Goal: Check status: Check status

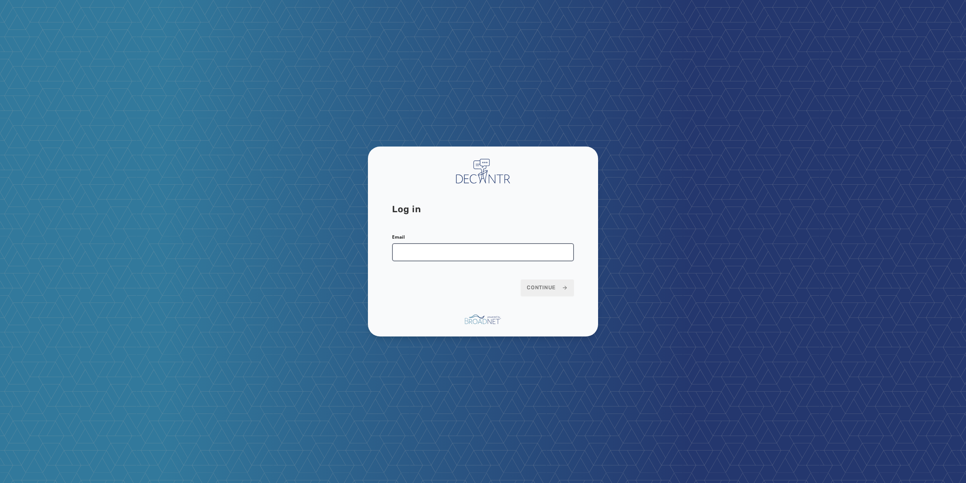
click at [405, 258] on input "Email" at bounding box center [483, 252] width 182 height 18
type input "**********"
click at [538, 287] on span "Continue" at bounding box center [547, 288] width 41 height 8
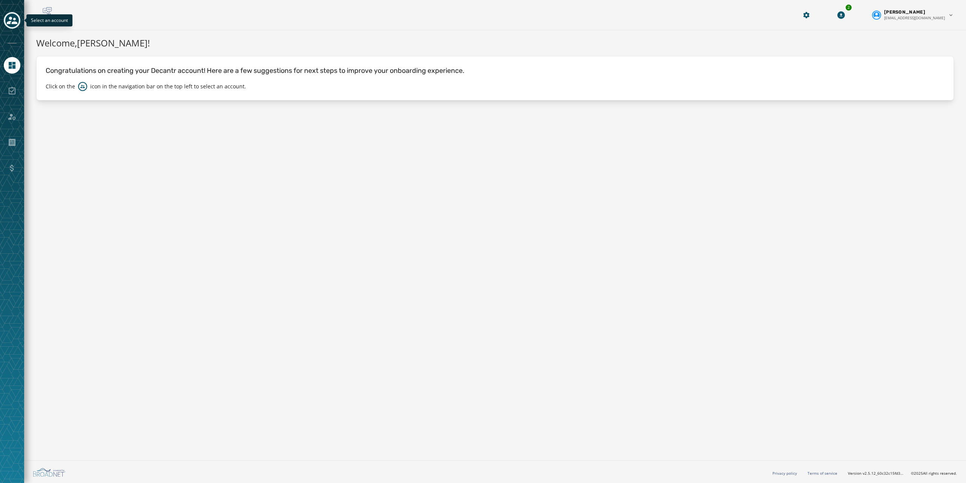
click at [17, 15] on button "Toggle account select drawer" at bounding box center [12, 20] width 17 height 17
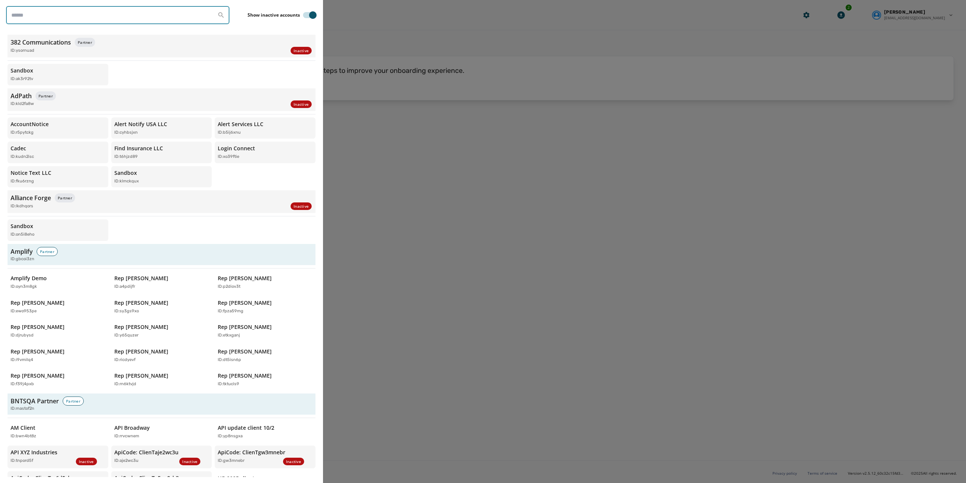
click at [72, 17] on input "search" at bounding box center [117, 15] width 223 height 18
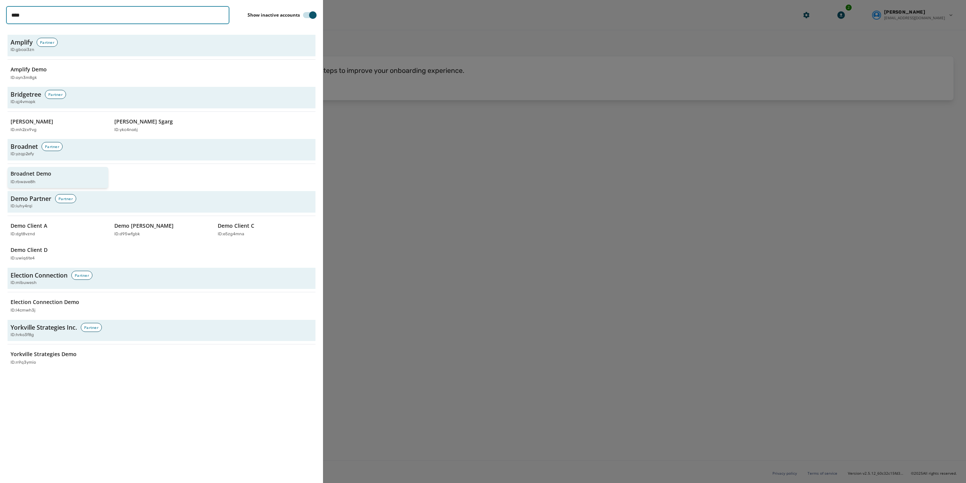
type input "****"
click at [56, 172] on div "Broadnet Demo ID: rbwave8h" at bounding box center [54, 177] width 87 height 15
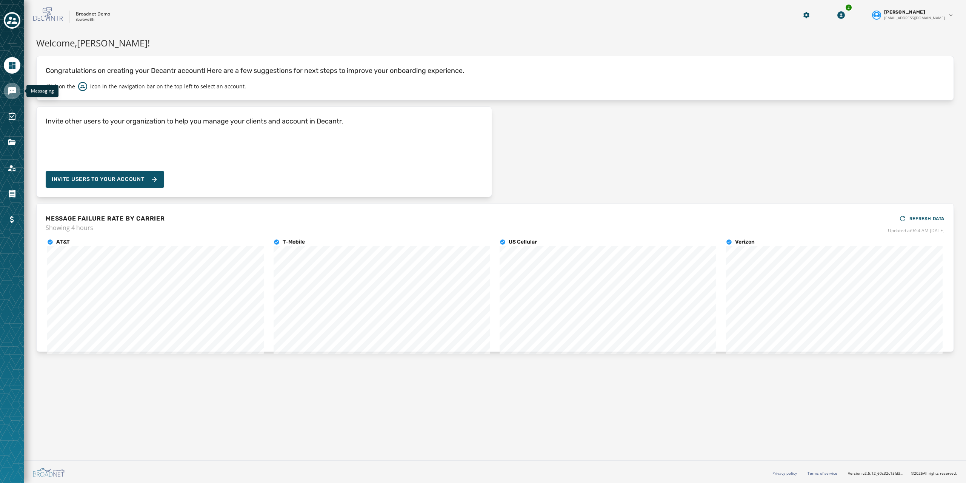
click at [13, 91] on icon "Navigate to Messaging" at bounding box center [12, 91] width 8 height 8
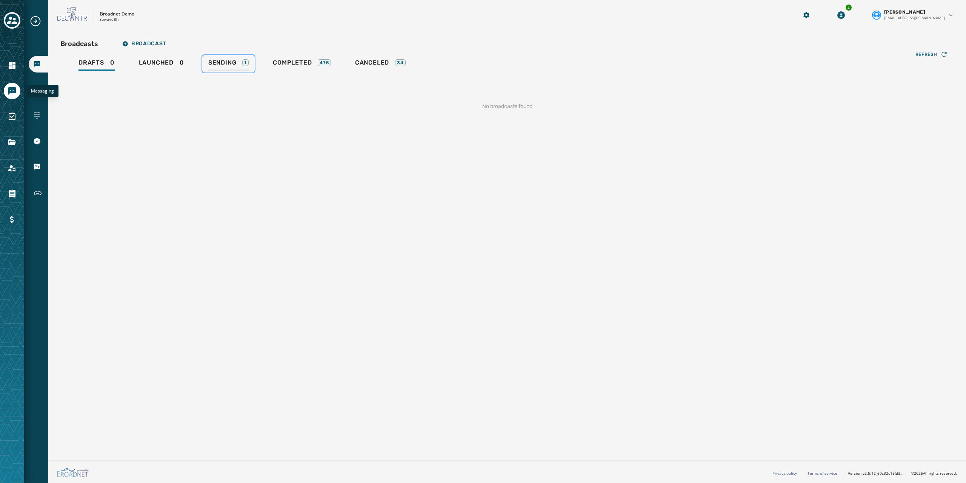
click at [224, 67] on div "Sending 1" at bounding box center [228, 65] width 40 height 12
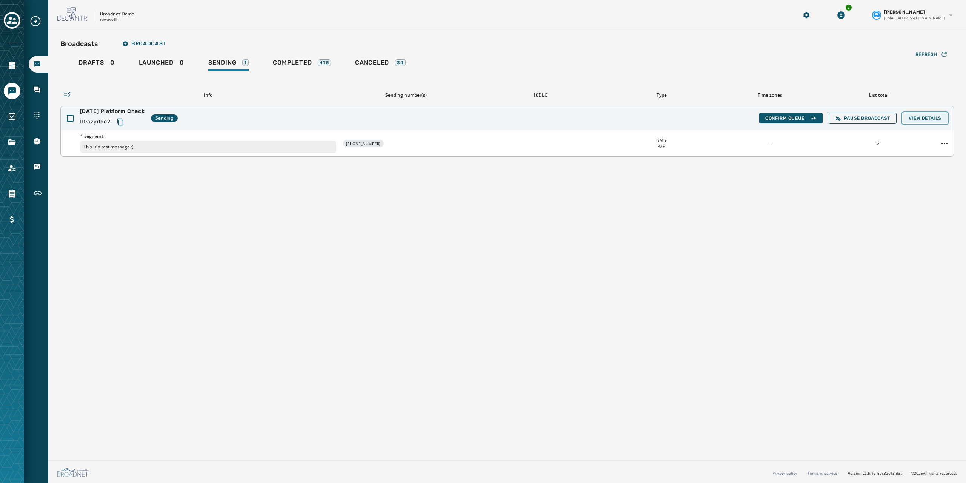
click at [914, 121] on button "View Details" at bounding box center [925, 118] width 45 height 11
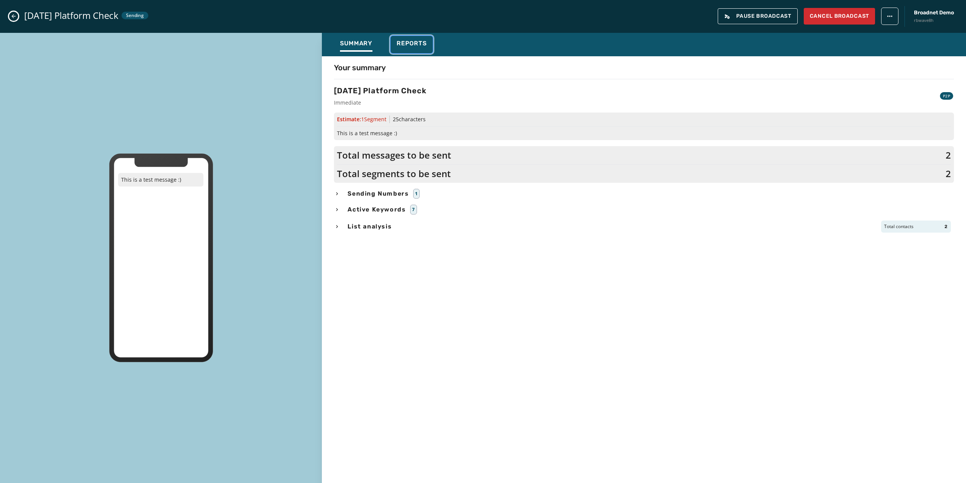
click at [403, 46] on span "Reports" at bounding box center [412, 44] width 30 height 8
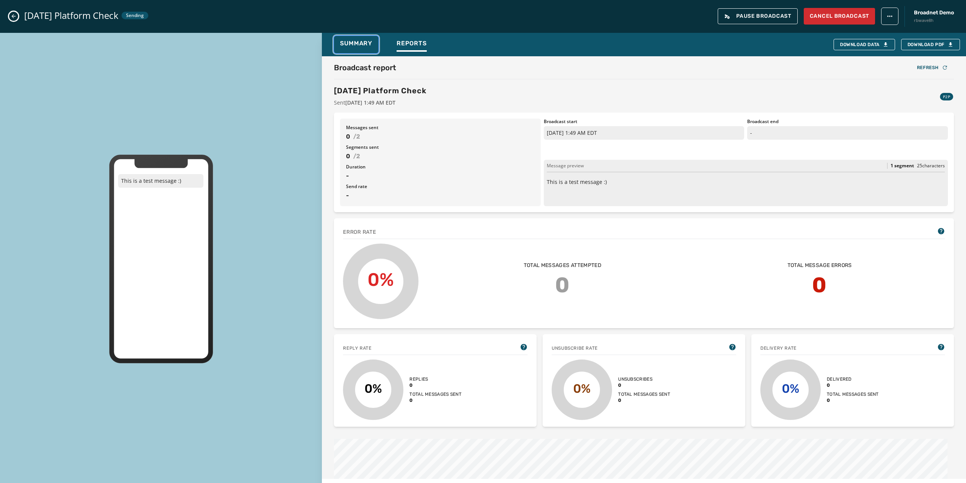
click at [360, 46] on span "Summary" at bounding box center [356, 44] width 32 height 8
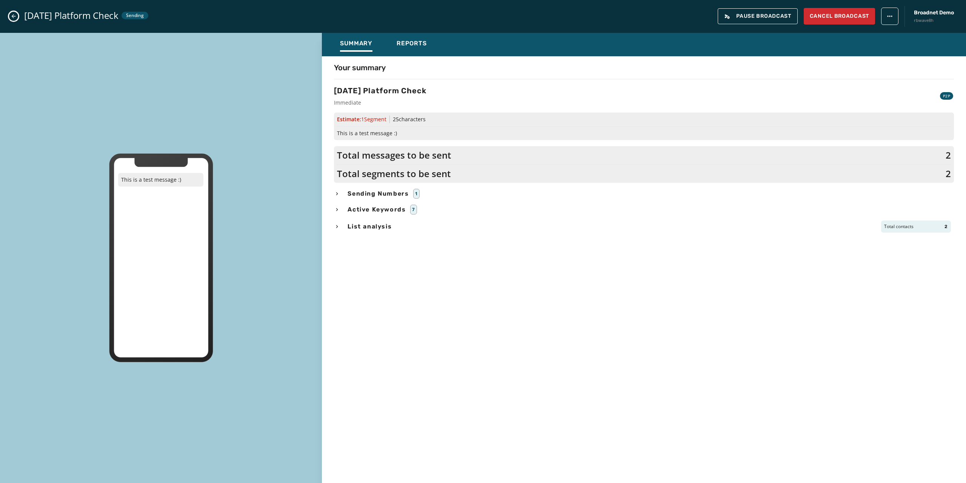
click at [13, 17] on icon "Close admin drawer" at bounding box center [14, 16] width 4 height 4
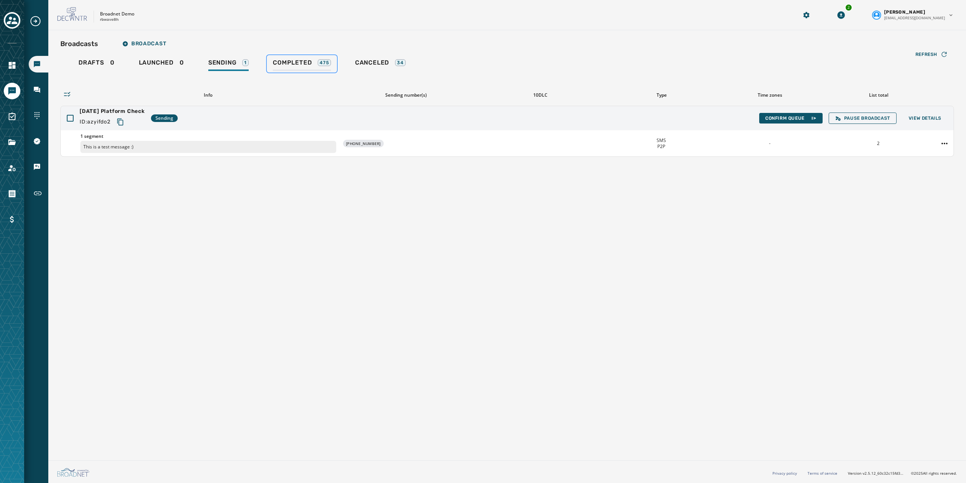
click at [312, 66] on span "Completed" at bounding box center [292, 63] width 39 height 8
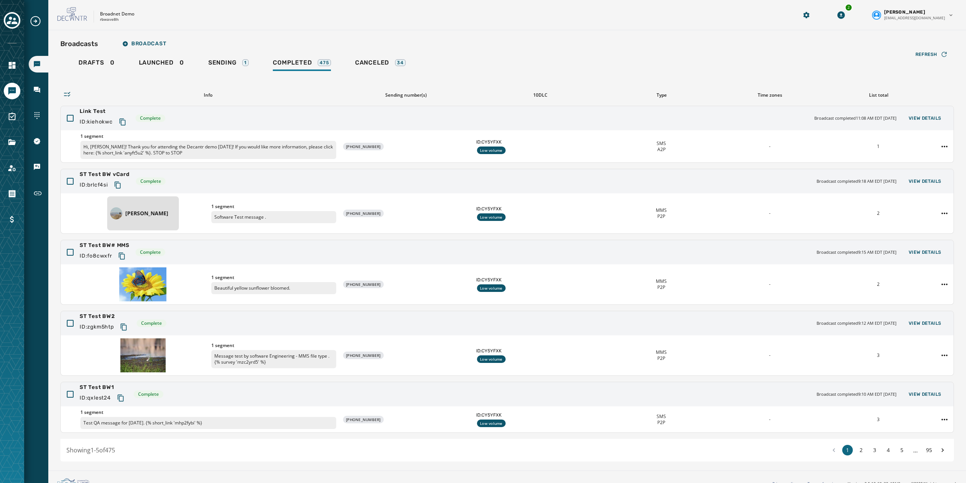
click at [732, 309] on div "Link Test ID: kiehokwc Complete Broadcast completed 11:08 AM EDT [DATE] View De…" at bounding box center [507, 284] width 894 height 356
